Goal: Information Seeking & Learning: Check status

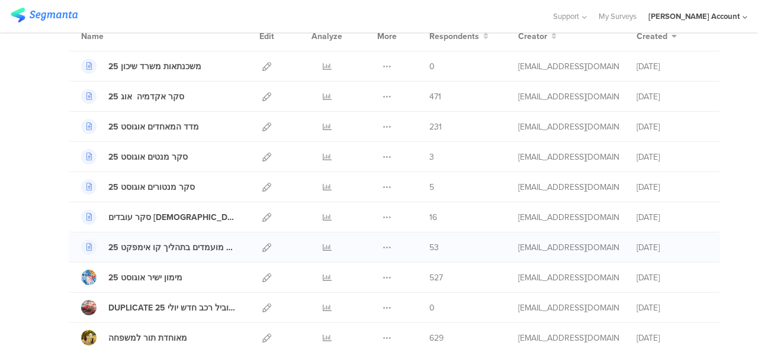
scroll to position [178, 0]
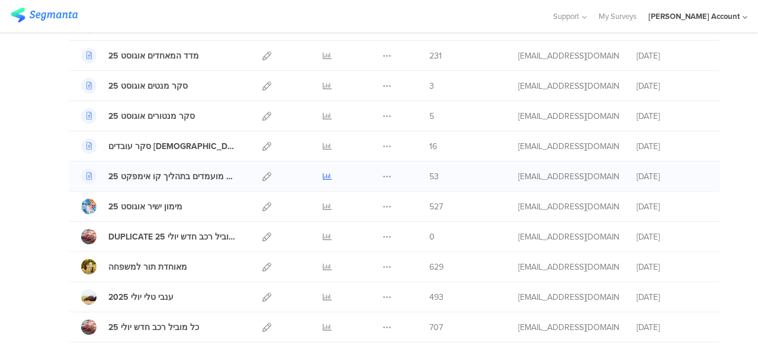
click at [323, 174] on icon at bounding box center [327, 176] width 9 height 9
click at [323, 144] on icon at bounding box center [327, 146] width 9 height 9
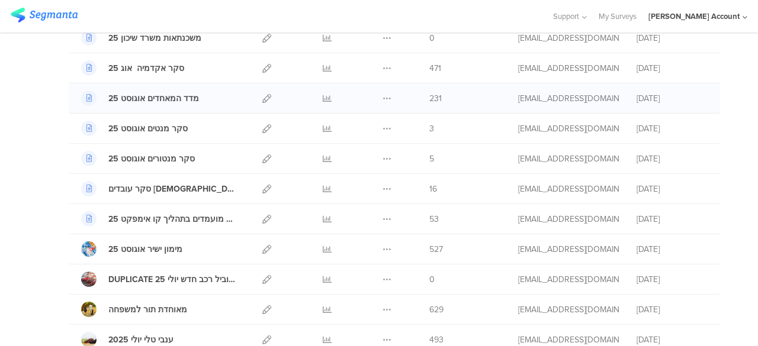
scroll to position [118, 0]
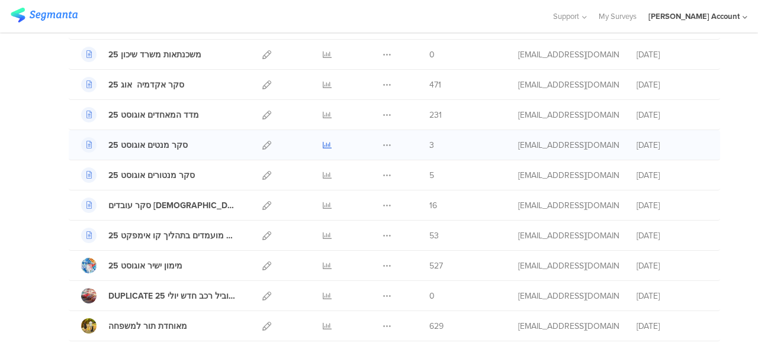
click at [323, 142] on icon at bounding box center [327, 145] width 9 height 9
click at [323, 144] on icon at bounding box center [327, 145] width 9 height 9
click at [323, 175] on icon at bounding box center [327, 175] width 9 height 9
